Goal: Task Accomplishment & Management: Complete application form

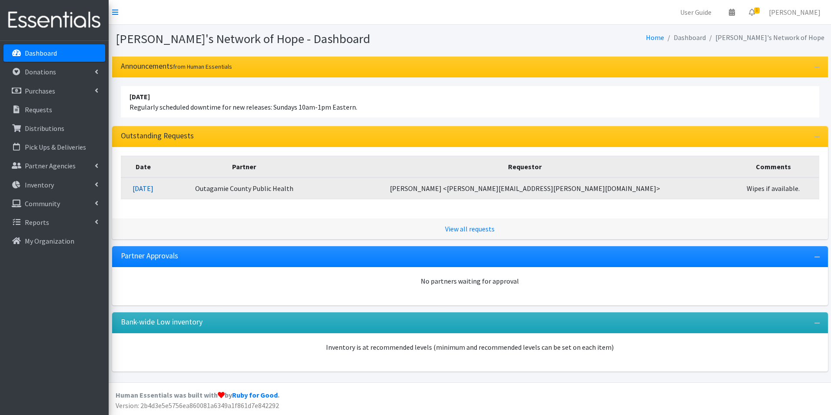
click at [153, 189] on link "09/03/2025" at bounding box center [143, 188] width 21 height 9
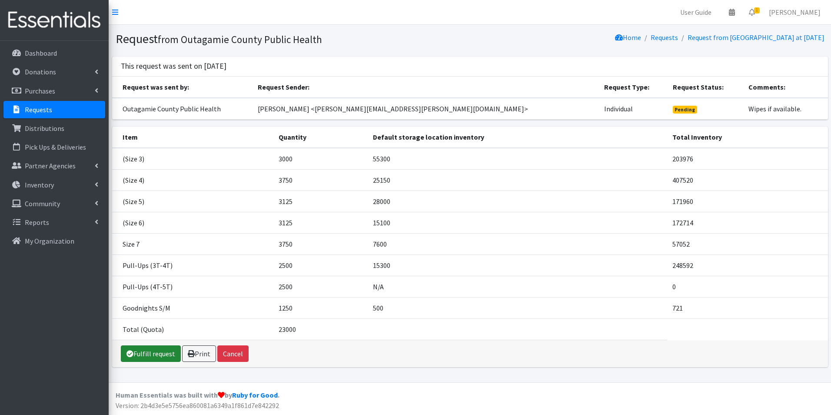
click at [156, 350] on link "Fulfill request" at bounding box center [151, 353] width 60 height 17
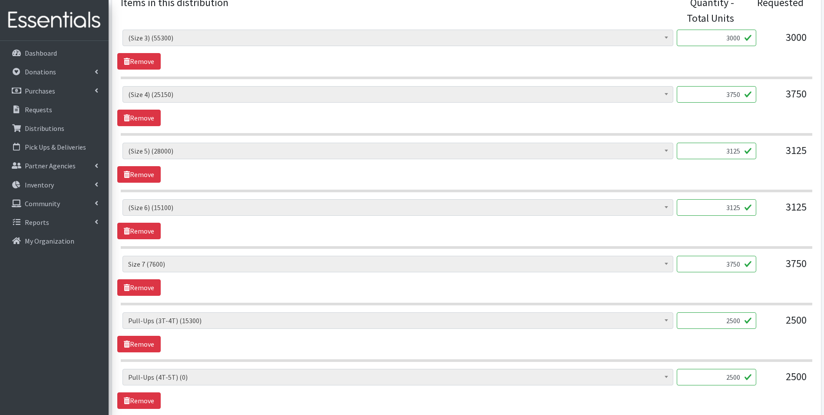
scroll to position [435, 0]
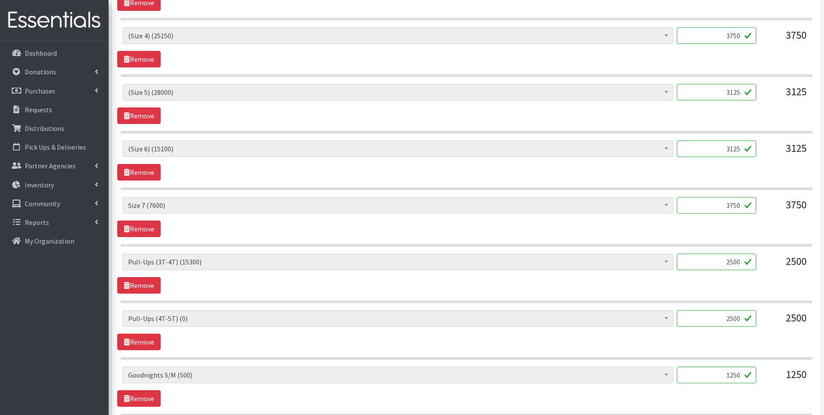
drag, startPoint x: 728, startPoint y: 320, endPoint x: 748, endPoint y: 321, distance: 20.0
click at [748, 321] on input "2500" at bounding box center [717, 318] width 80 height 17
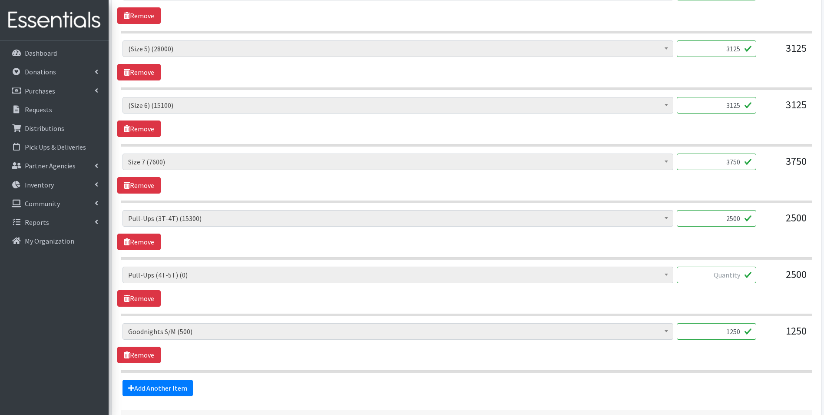
drag, startPoint x: 726, startPoint y: 332, endPoint x: 750, endPoint y: 334, distance: 23.9
click at [750, 334] on input "1250" at bounding box center [717, 331] width 80 height 17
type input "500"
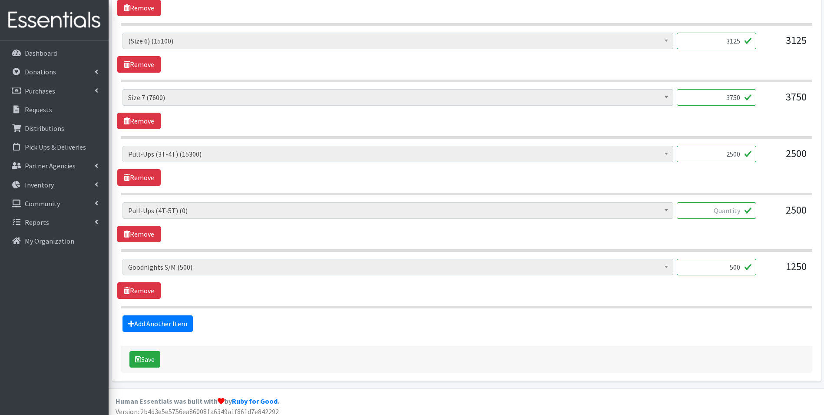
scroll to position [548, 0]
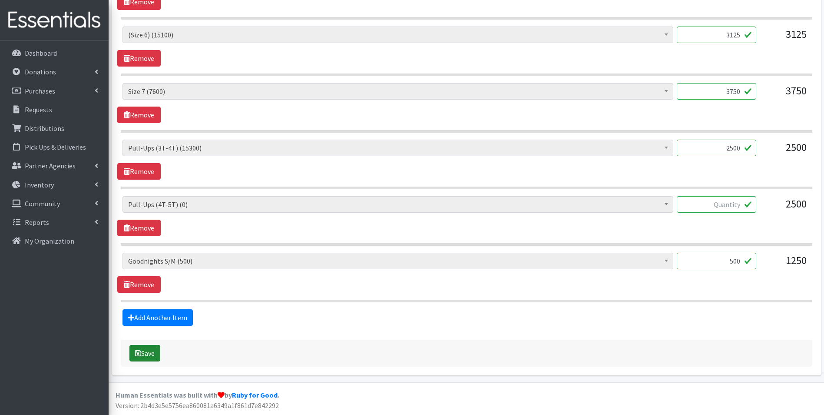
click at [148, 351] on button "Save" at bounding box center [145, 353] width 31 height 17
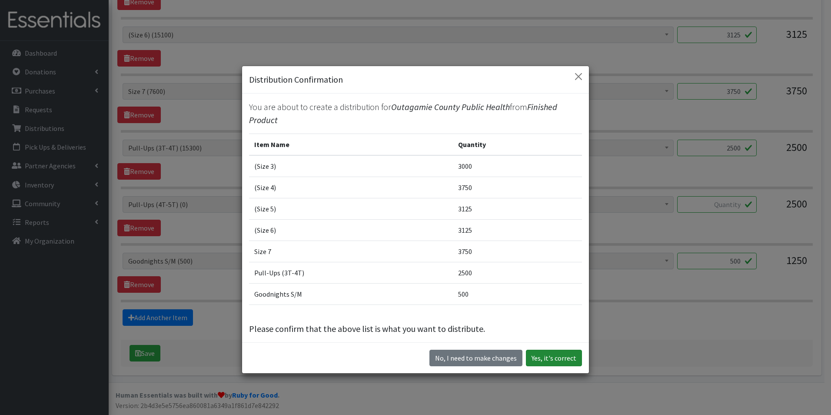
click at [562, 357] on button "Yes, it's correct" at bounding box center [554, 357] width 56 height 17
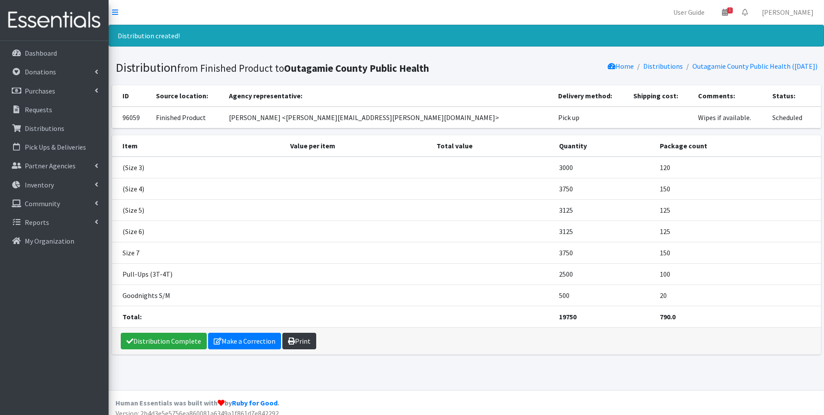
click at [295, 343] on link "Print" at bounding box center [299, 340] width 34 height 17
click at [43, 51] on p "Dashboard" at bounding box center [41, 53] width 32 height 9
